Goal: Find specific page/section: Find specific page/section

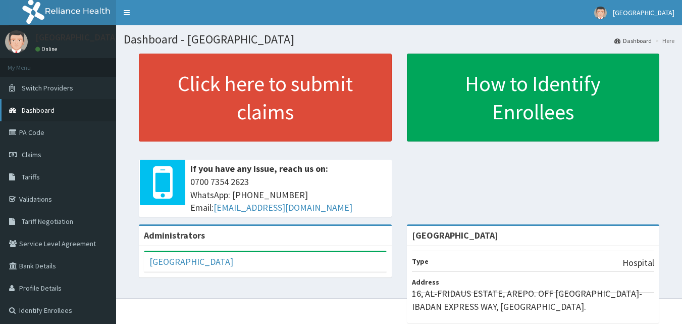
click at [55, 110] on link "Dashboard" at bounding box center [58, 110] width 116 height 22
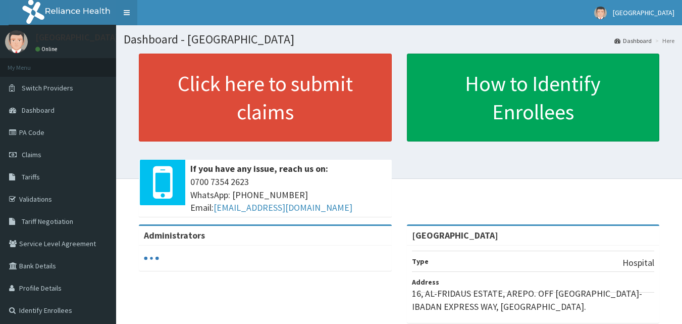
click at [131, 20] on link "Toggle navigation" at bounding box center [126, 12] width 21 height 25
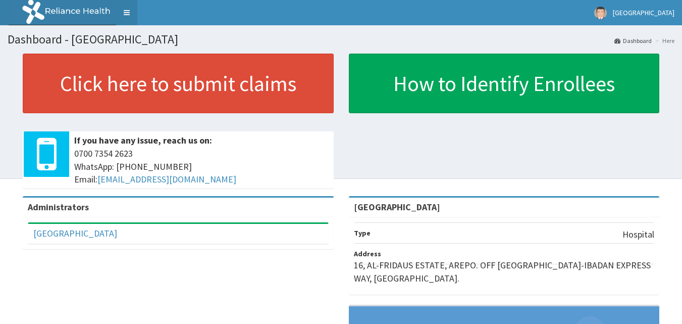
click at [120, 15] on link "Toggle navigation" at bounding box center [126, 12] width 21 height 25
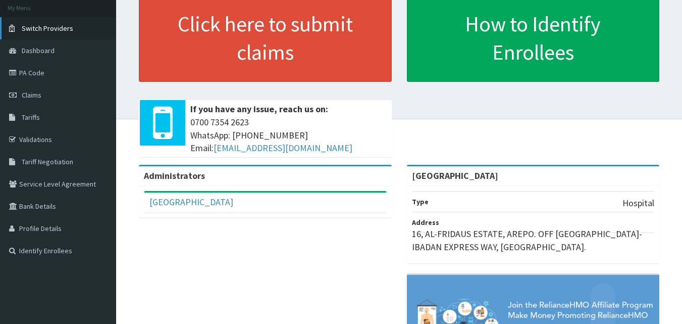
scroll to position [101, 0]
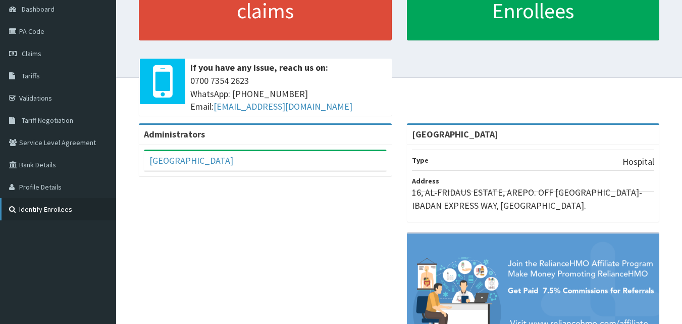
click at [69, 211] on link "Identify Enrollees" at bounding box center [58, 209] width 116 height 22
